Goal: Find specific page/section: Find specific page/section

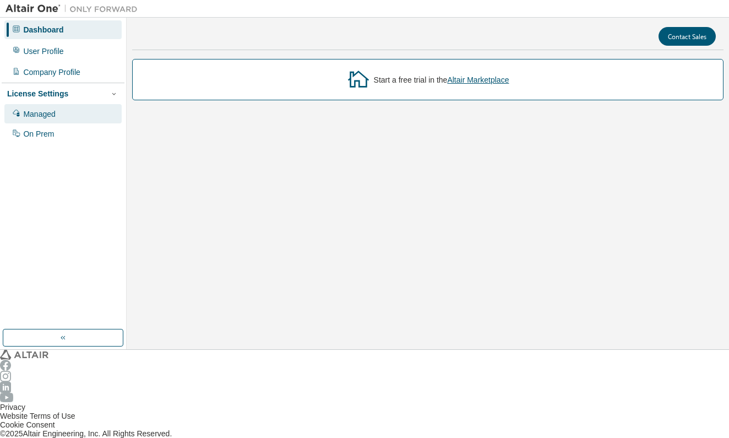
click at [100, 104] on div "Managed" at bounding box center [62, 113] width 117 height 19
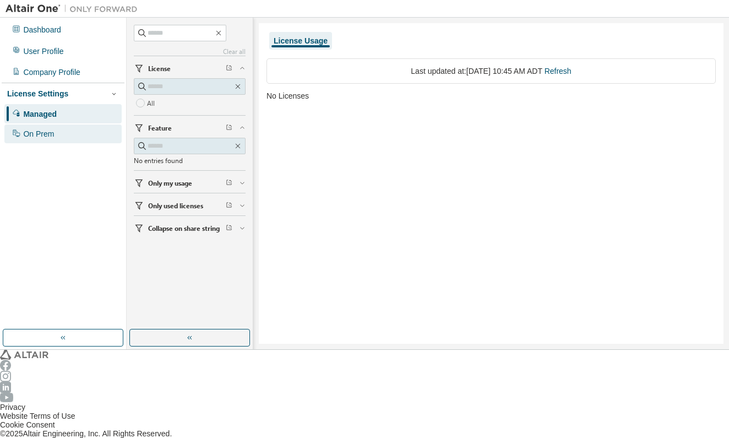
click at [91, 124] on div "On Prem" at bounding box center [62, 133] width 117 height 19
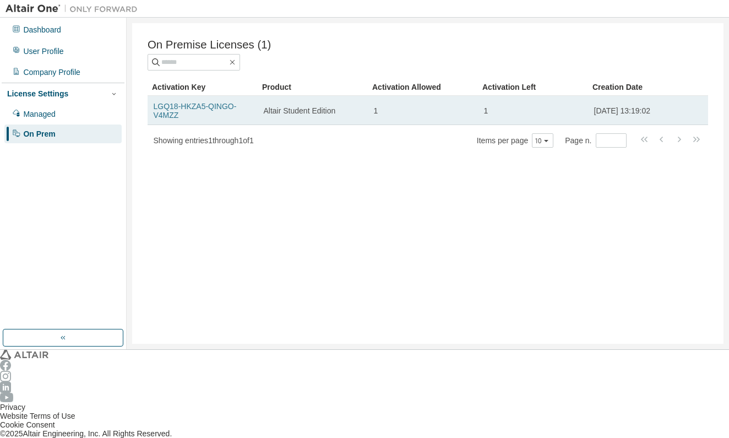
click at [220, 106] on link "LGQ18-HKZA5-QINGO-V4MZZ" at bounding box center [195, 111] width 83 height 18
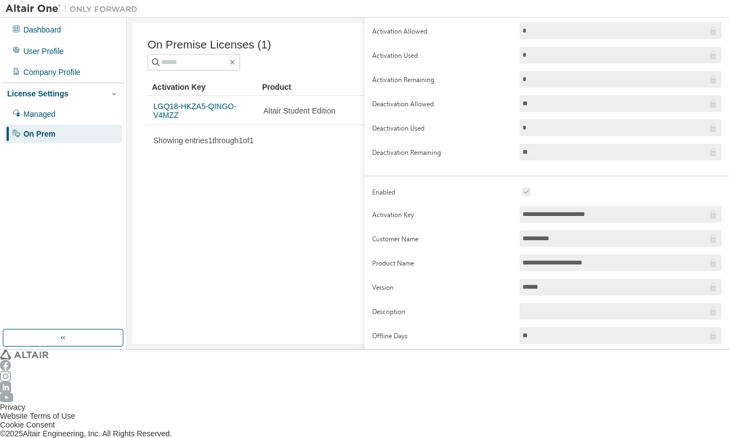
scroll to position [70, 0]
click at [275, 195] on div "On Premise Licenses (1) Clear Load Save Save As Field Operator Value Select fil…" at bounding box center [427, 183] width 591 height 320
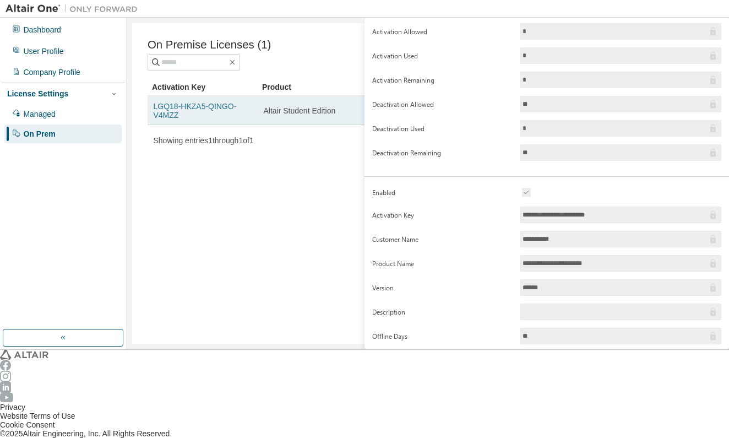
click at [224, 107] on link "LGQ18-HKZA5-QINGO-V4MZZ" at bounding box center [195, 111] width 83 height 18
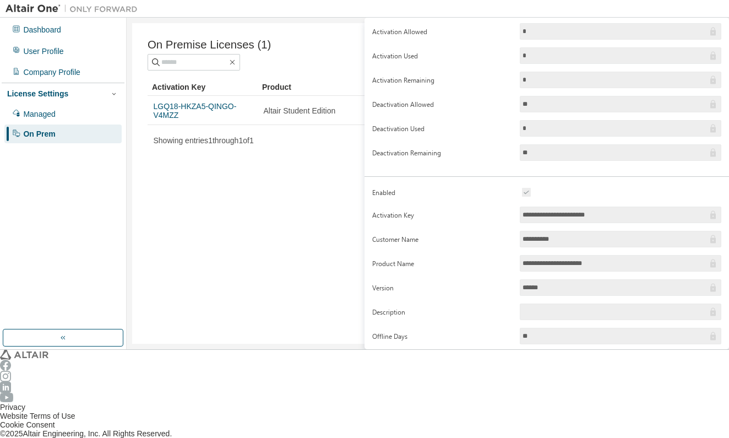
click at [249, 172] on div "On Premise Licenses (1) Clear Load Save Save As Field Operator Value Select fil…" at bounding box center [427, 183] width 591 height 320
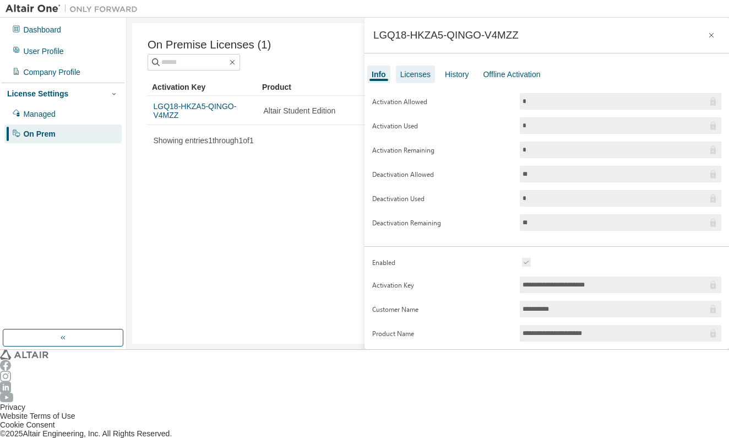
scroll to position [0, 0]
click at [426, 74] on div "Licenses" at bounding box center [415, 75] width 39 height 18
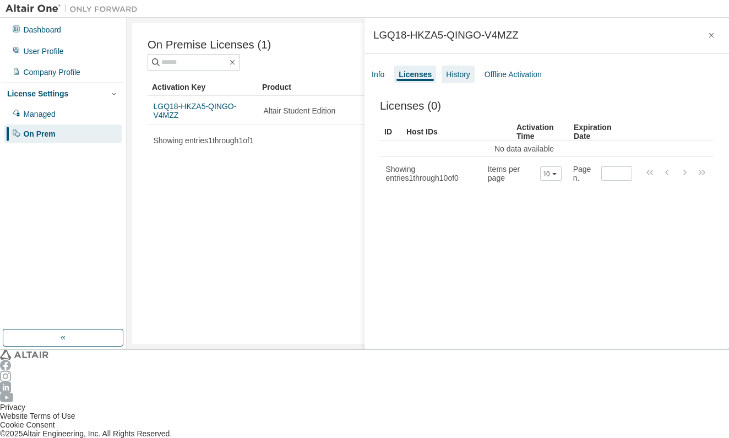
click at [448, 74] on div "History" at bounding box center [458, 74] width 24 height 9
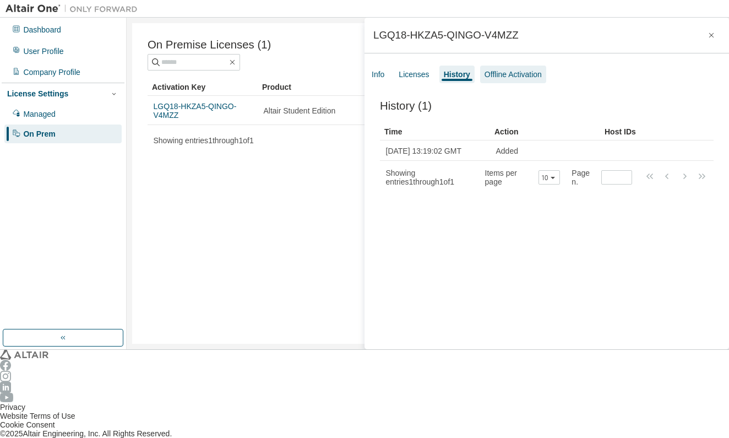
click at [519, 67] on div "Offline Activation" at bounding box center [513, 75] width 66 height 18
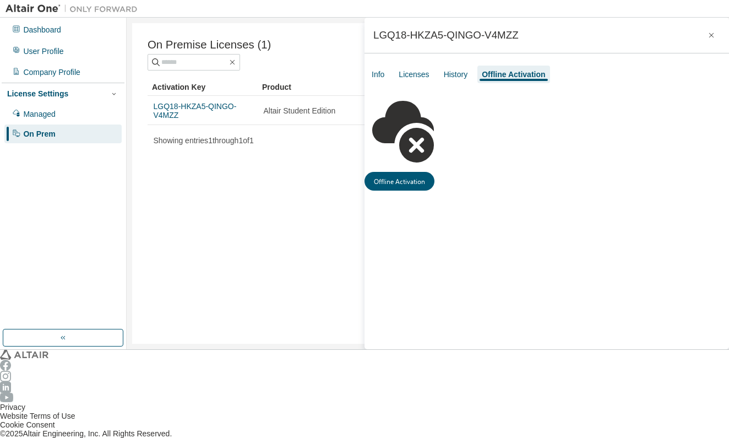
click at [389, 75] on div "Info Licenses History Offline Activation" at bounding box center [546, 74] width 364 height 20
click at [385, 75] on div "Info" at bounding box center [377, 75] width 21 height 18
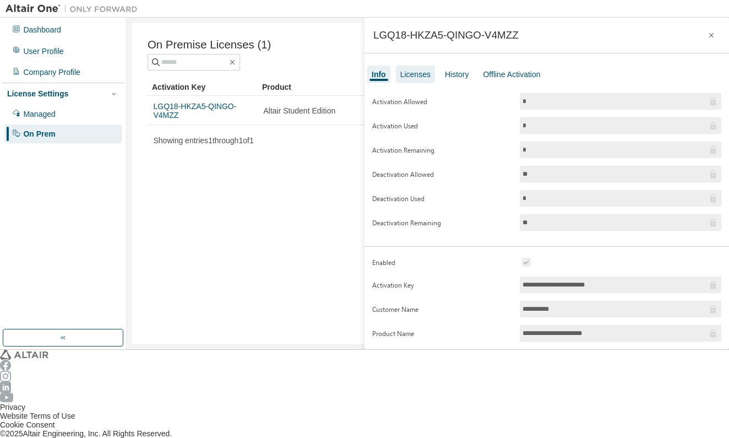
click at [421, 76] on div "Licenses" at bounding box center [415, 74] width 30 height 9
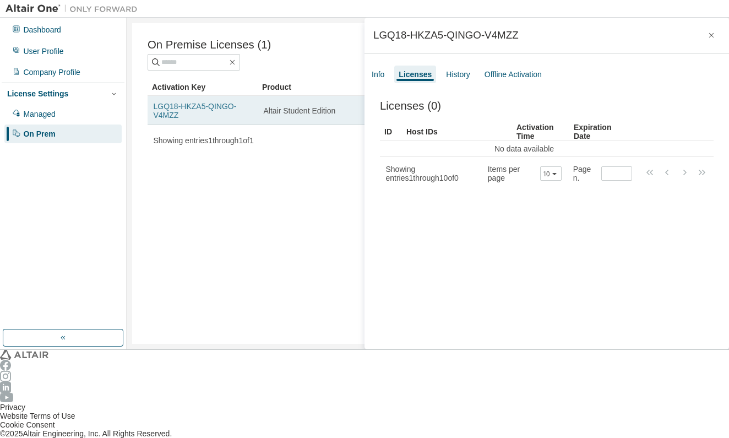
click at [232, 108] on link "LGQ18-HKZA5-QINGO-V4MZZ" at bounding box center [195, 111] width 83 height 18
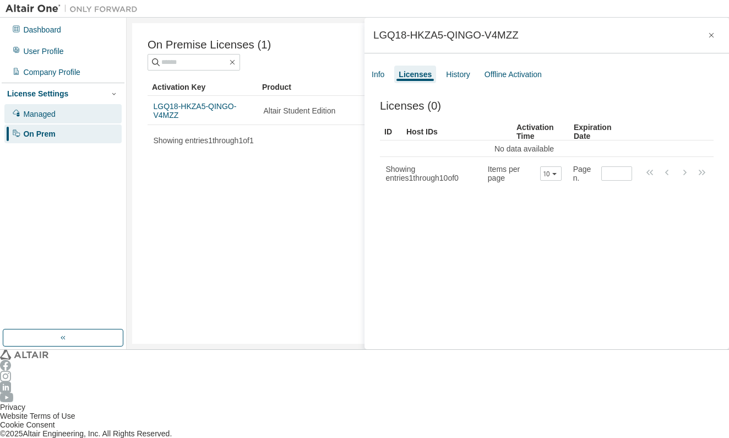
click at [84, 107] on div "Managed" at bounding box center [62, 113] width 117 height 19
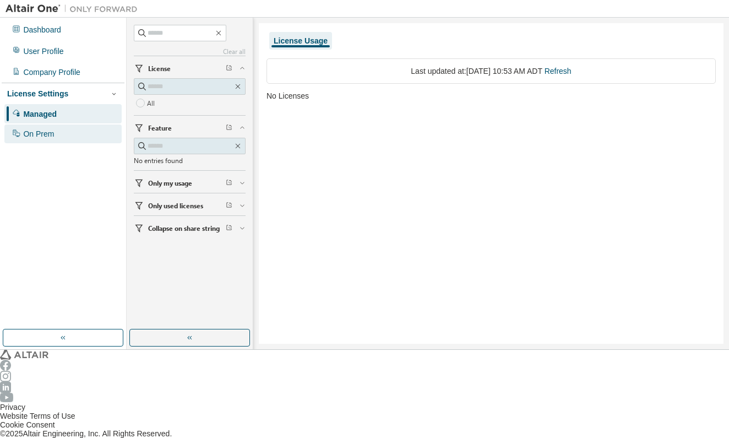
click at [78, 124] on div "On Prem" at bounding box center [62, 133] width 117 height 19
